Goal: Task Accomplishment & Management: Manage account settings

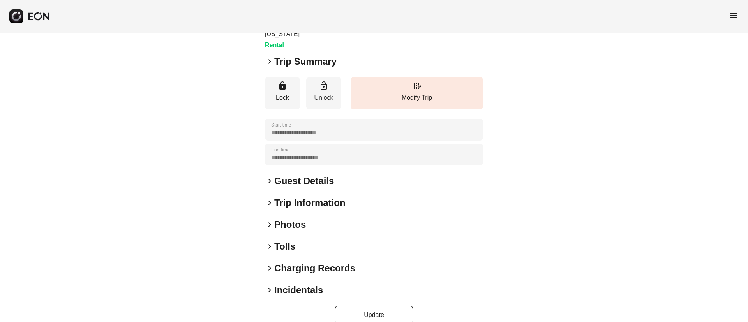
scroll to position [98, 0]
click at [310, 218] on div "keyboard_arrow_right Photos" at bounding box center [374, 224] width 218 height 12
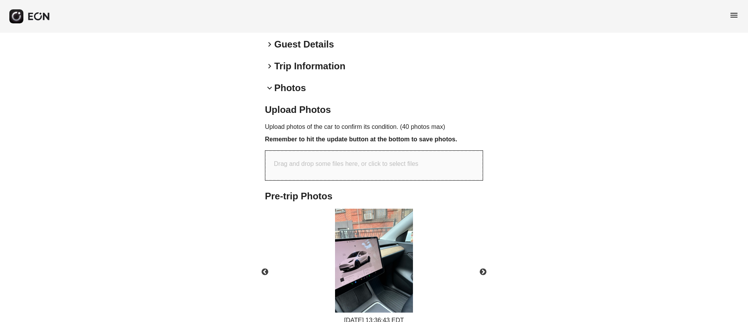
scroll to position [264, 0]
